Goal: Transaction & Acquisition: Purchase product/service

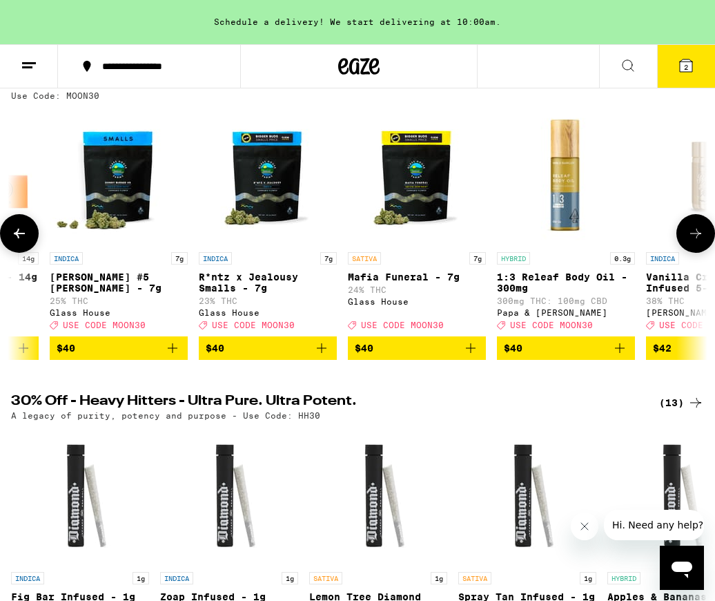
scroll to position [0, 28173]
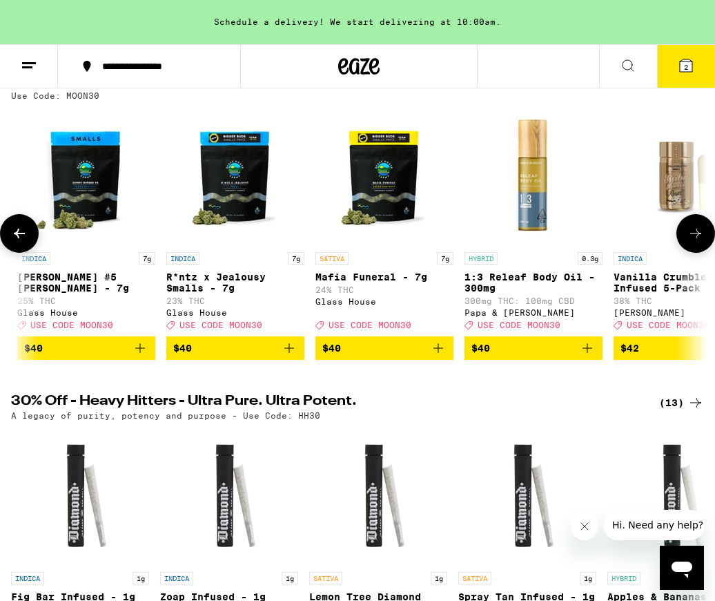
click at [696, 242] on icon at bounding box center [695, 233] width 17 height 17
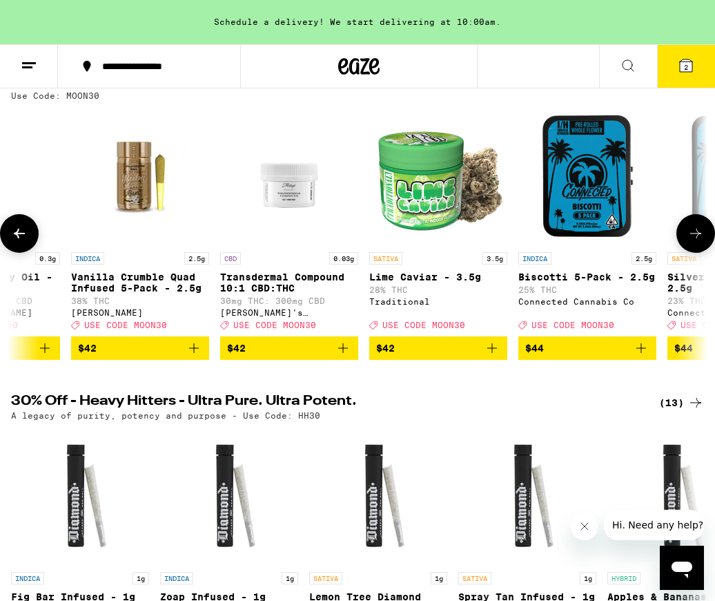
click at [696, 242] on icon at bounding box center [695, 233] width 17 height 17
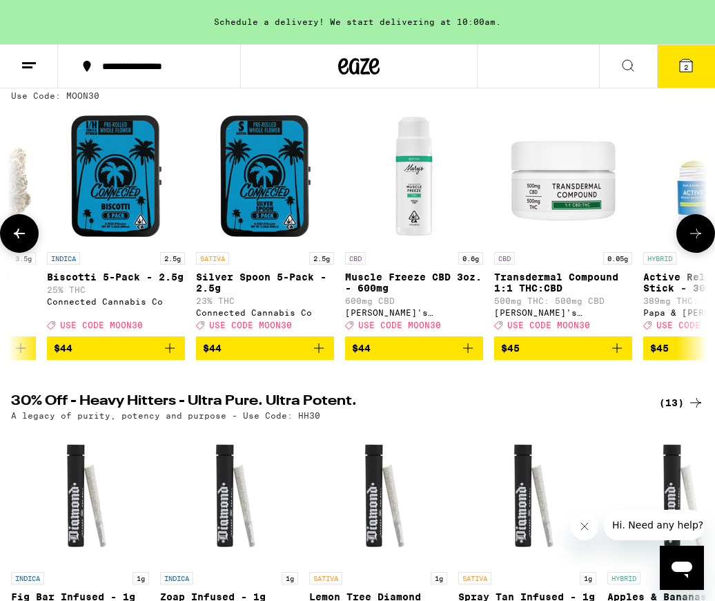
scroll to position [0, 29258]
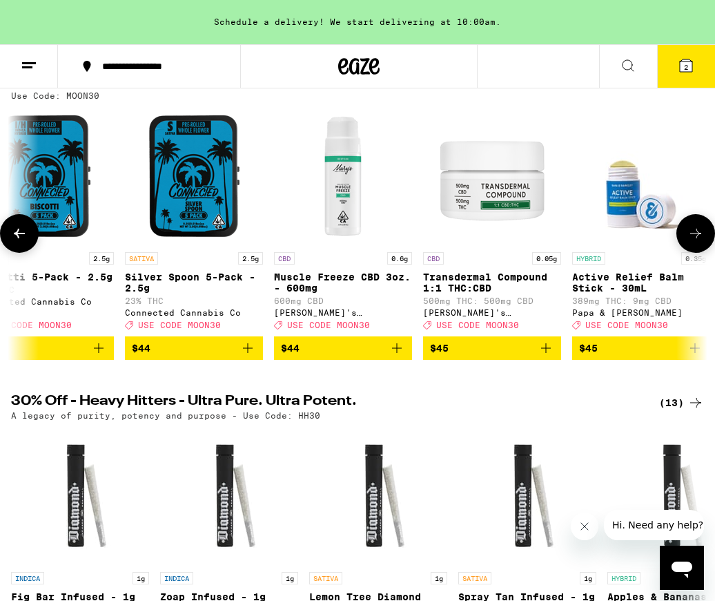
click at [696, 242] on icon at bounding box center [695, 233] width 17 height 17
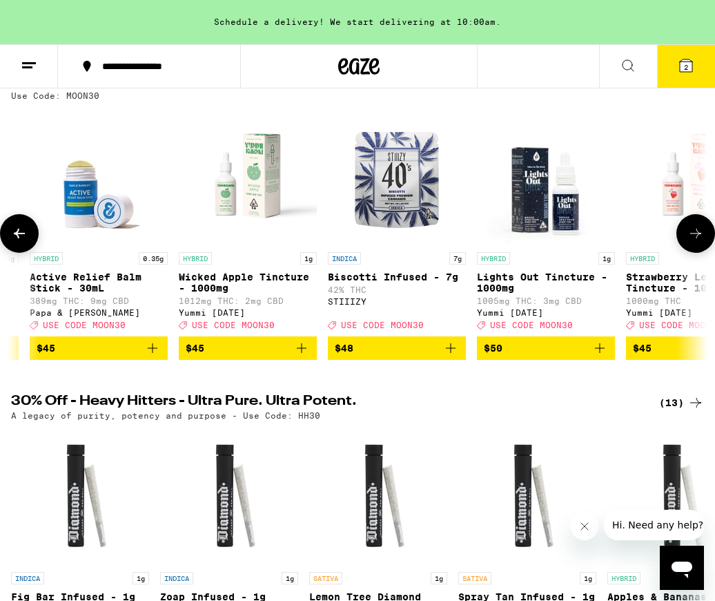
click at [696, 242] on icon at bounding box center [695, 233] width 17 height 17
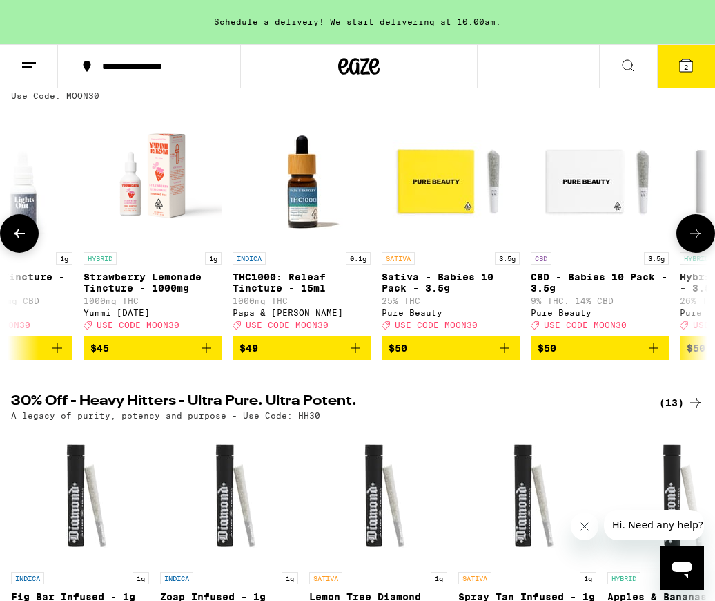
click at [696, 242] on icon at bounding box center [695, 233] width 17 height 17
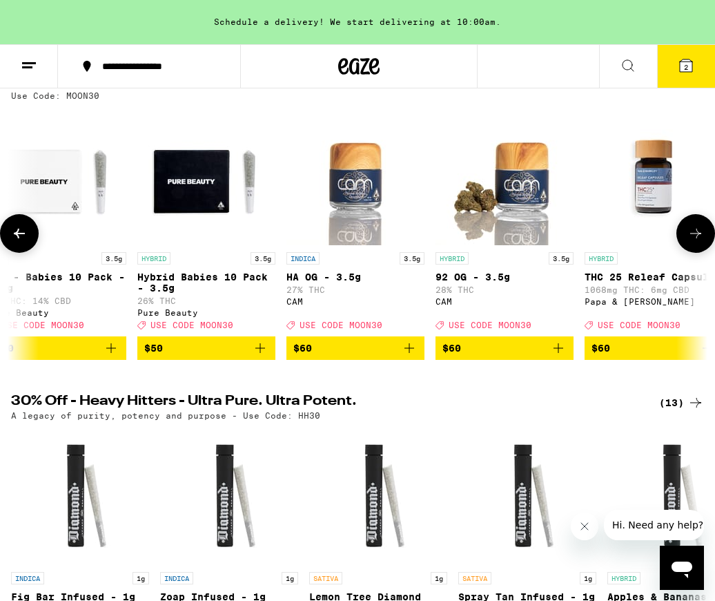
click at [696, 242] on icon at bounding box center [695, 233] width 17 height 17
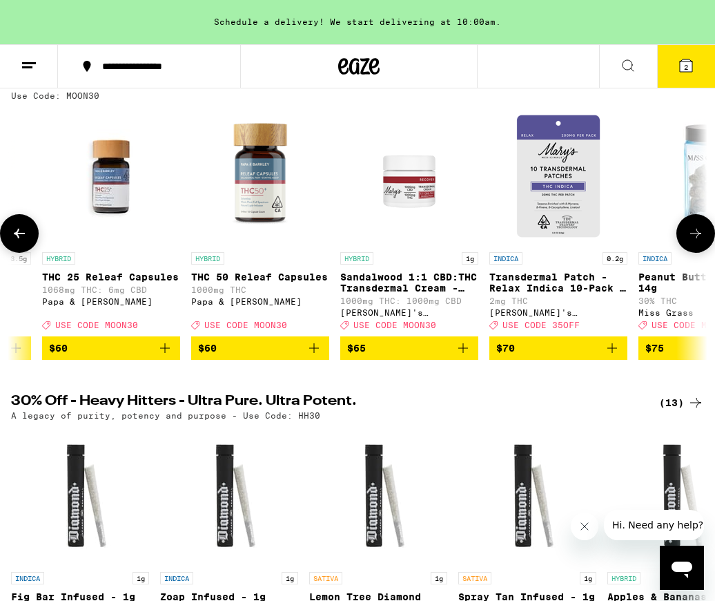
click at [696, 242] on icon at bounding box center [695, 233] width 17 height 17
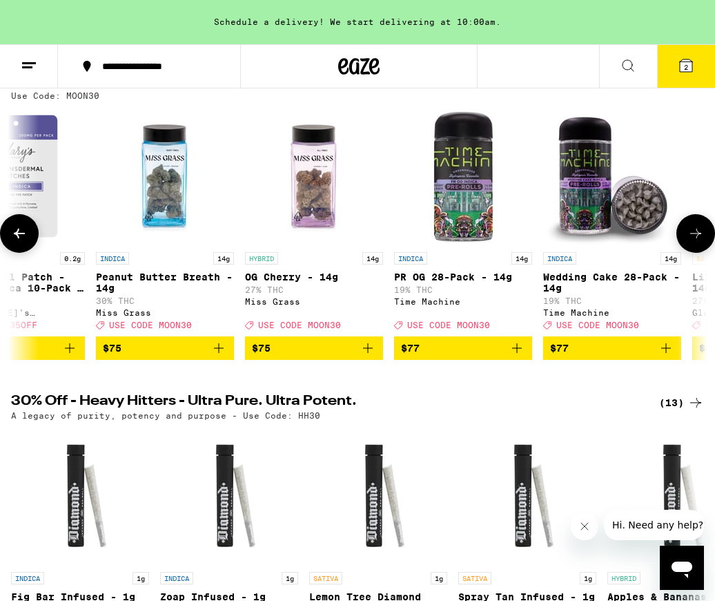
click at [696, 242] on icon at bounding box center [695, 233] width 17 height 17
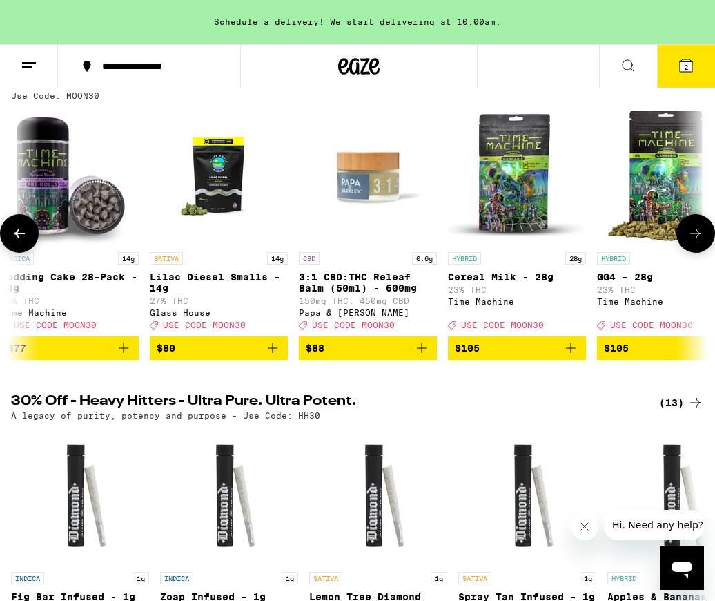
click at [696, 242] on icon at bounding box center [695, 233] width 17 height 17
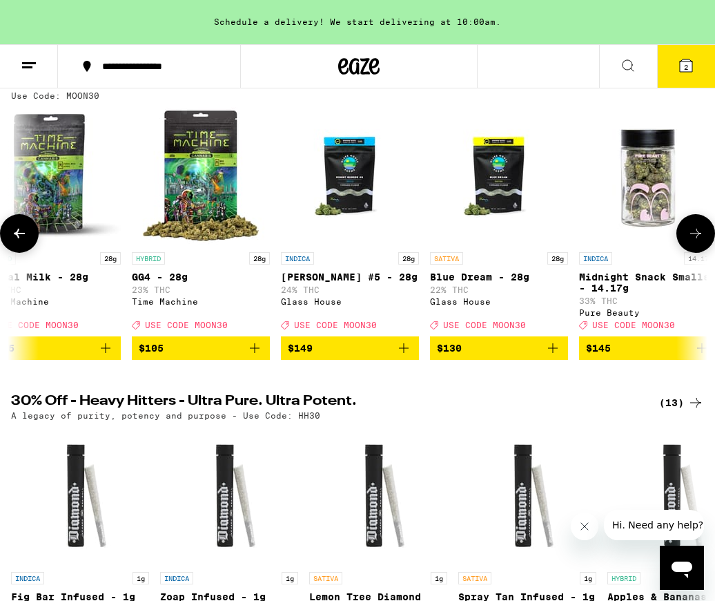
scroll to position [0, 33055]
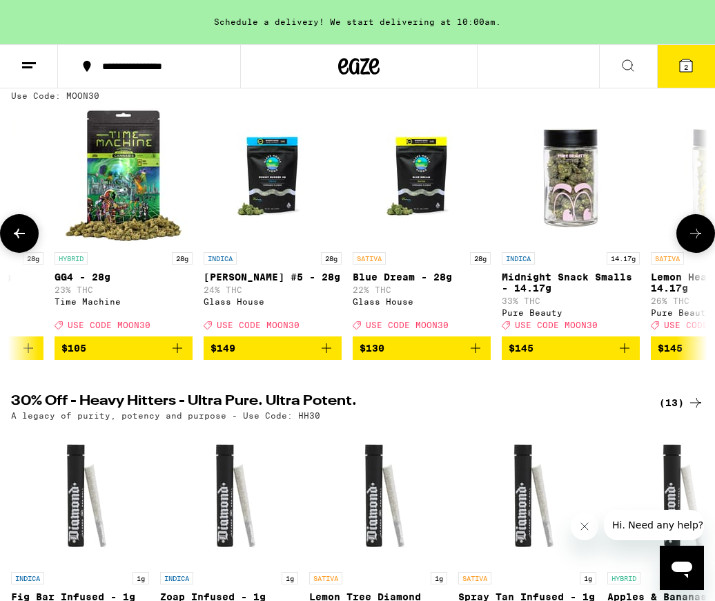
click at [696, 242] on icon at bounding box center [695, 233] width 17 height 17
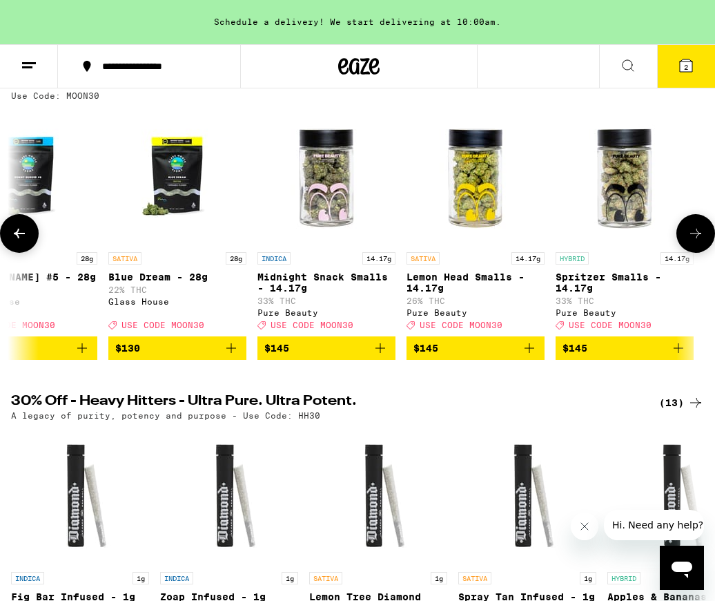
scroll to position [0, 33300]
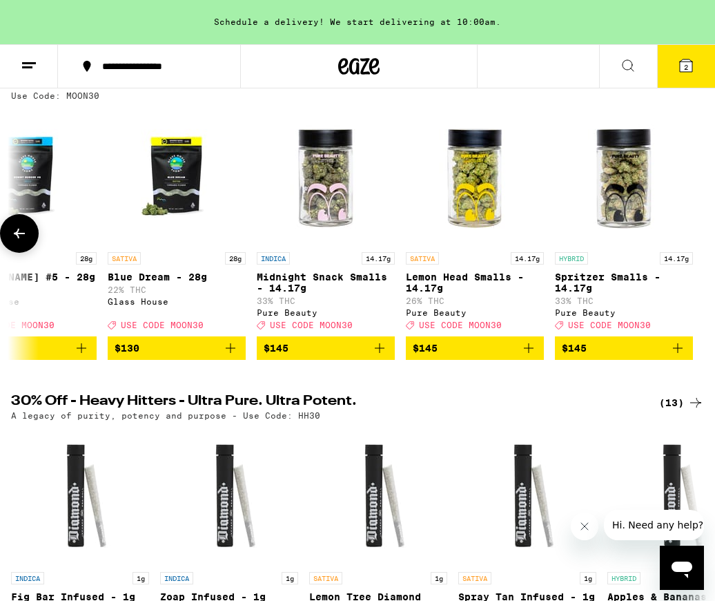
click at [696, 244] on div at bounding box center [695, 233] width 39 height 39
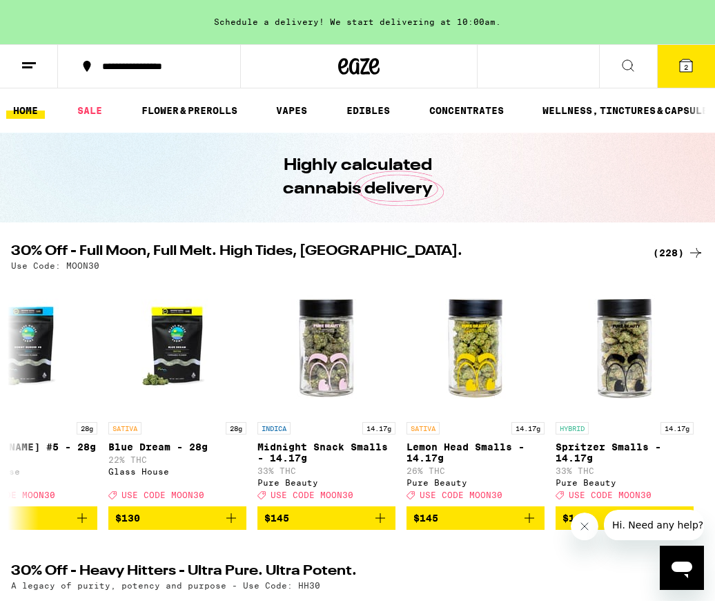
scroll to position [0, 0]
click at [97, 108] on link "SALE" at bounding box center [89, 110] width 39 height 17
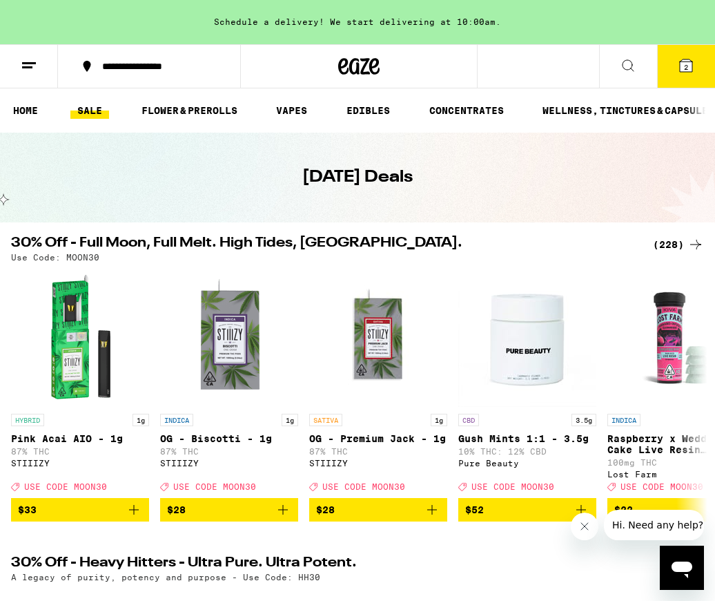
click at [673, 244] on div "(228)" at bounding box center [678, 244] width 51 height 17
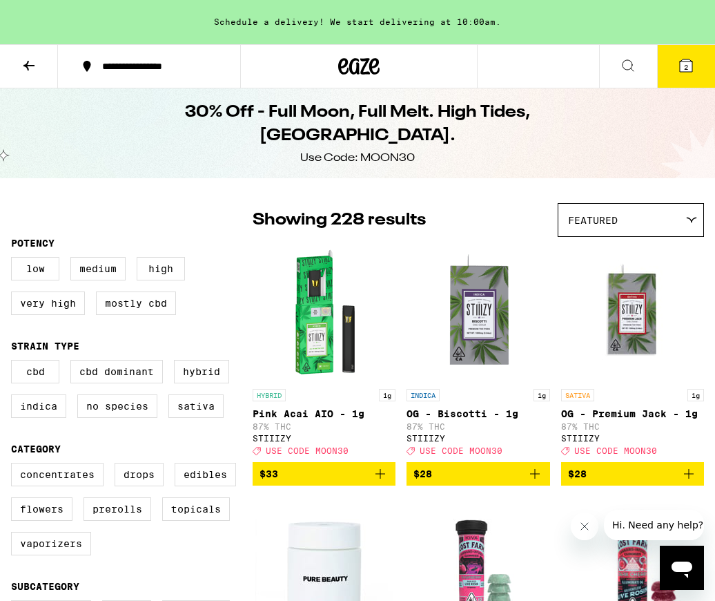
click at [683, 66] on icon at bounding box center [686, 65] width 12 height 12
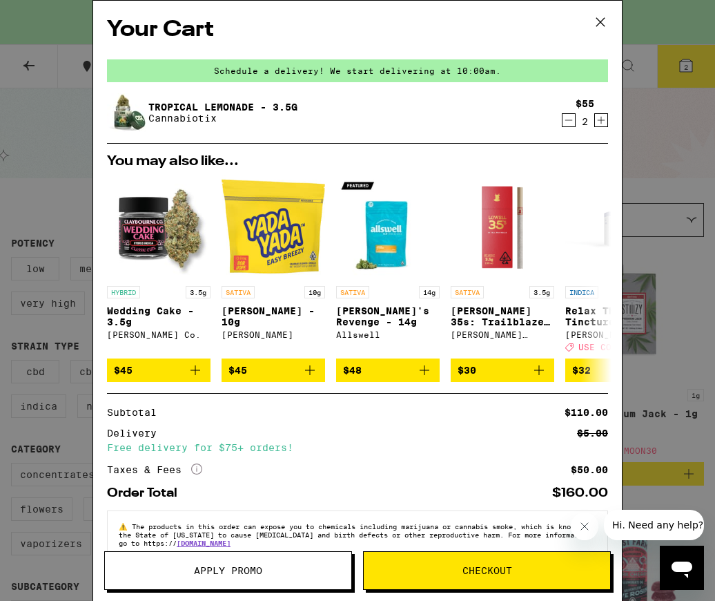
click at [601, 24] on icon at bounding box center [600, 22] width 21 height 21
